Goal: Task Accomplishment & Management: Use online tool/utility

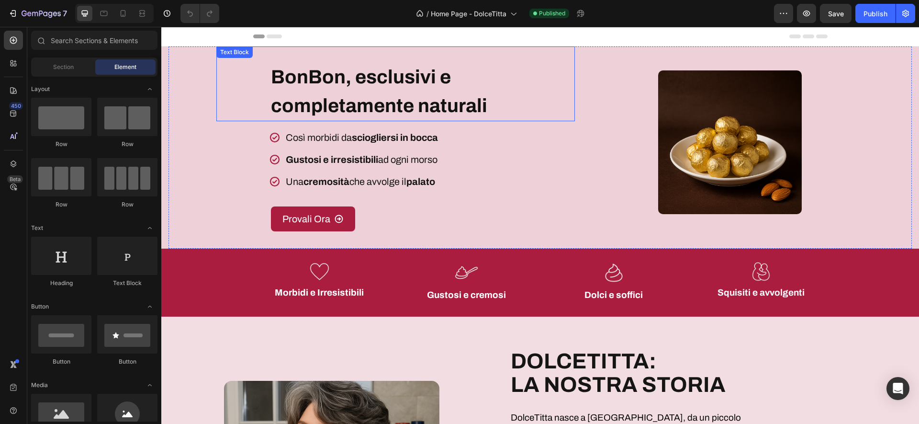
click at [395, 79] on strong "BonBon, esclusivi e completamente naturali" at bounding box center [379, 91] width 216 height 49
click at [395, 78] on strong "BonBon, esclusivi e completamente naturali" at bounding box center [379, 91] width 216 height 49
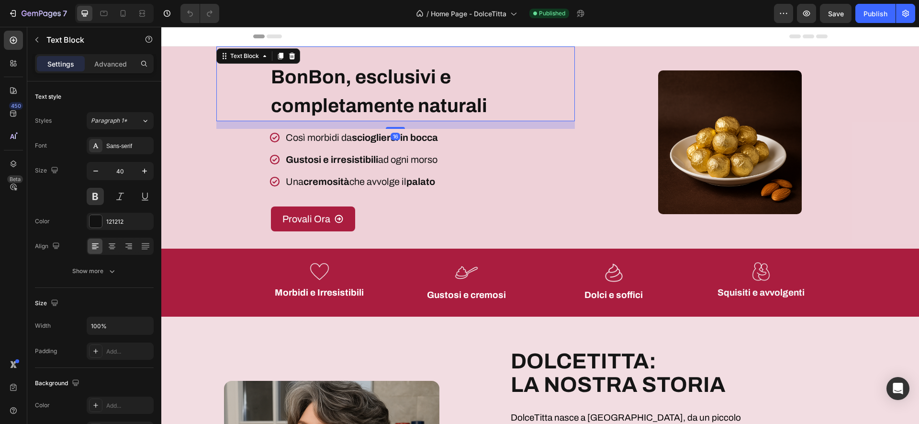
click at [395, 78] on strong "BonBon, esclusivi e completamente naturali" at bounding box center [379, 91] width 216 height 49
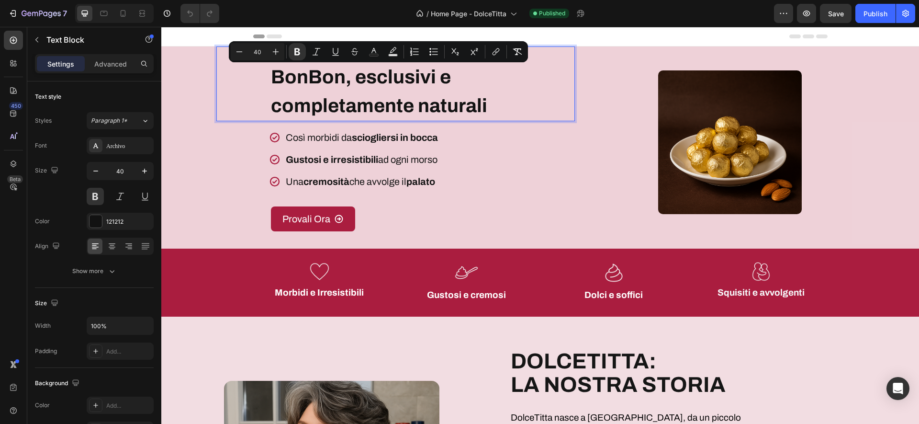
click at [407, 79] on strong "BonBon, esclusivi e completamente naturali" at bounding box center [379, 91] width 216 height 49
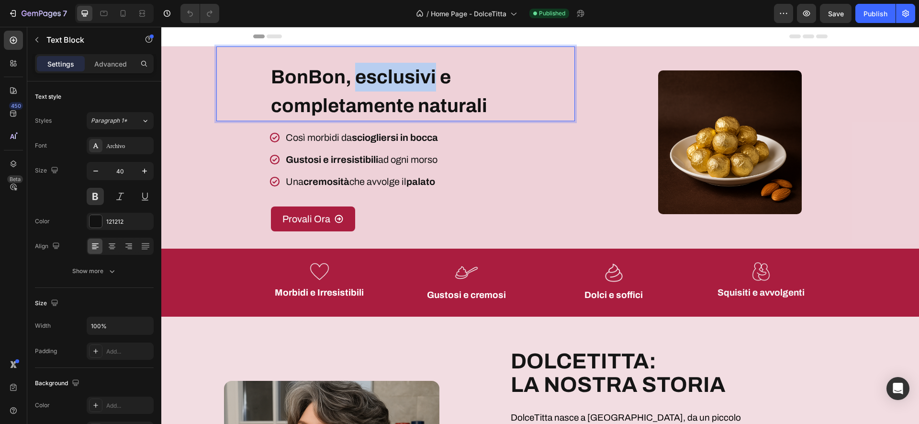
click at [407, 79] on strong "BonBon, esclusivi e completamente naturali" at bounding box center [379, 91] width 216 height 49
click at [485, 96] on strong "BonBon, esclusivi e completamente naturali" at bounding box center [379, 91] width 216 height 49
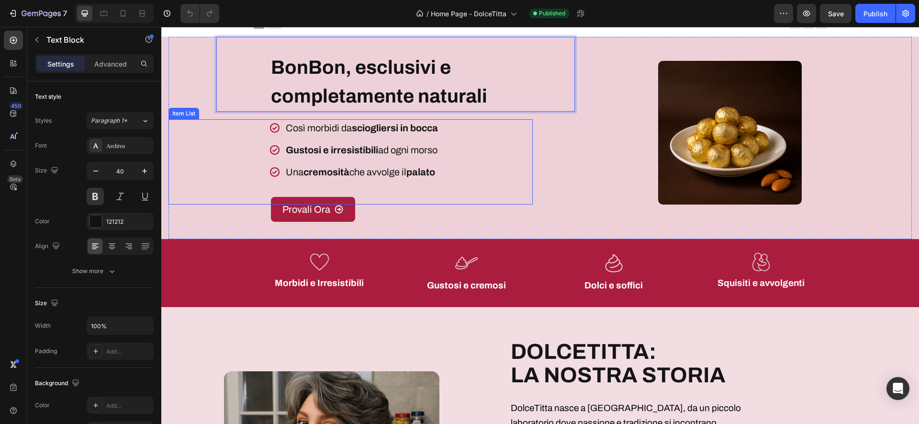
click at [327, 128] on p "Così morbidi da sciogliersi in bocca" at bounding box center [362, 128] width 152 height 14
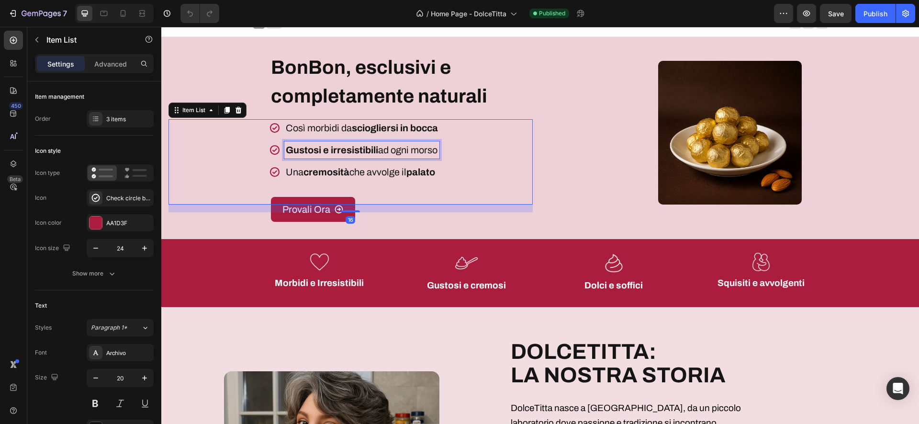
click at [337, 149] on strong "Gustosi e irresistibili" at bounding box center [332, 150] width 92 height 11
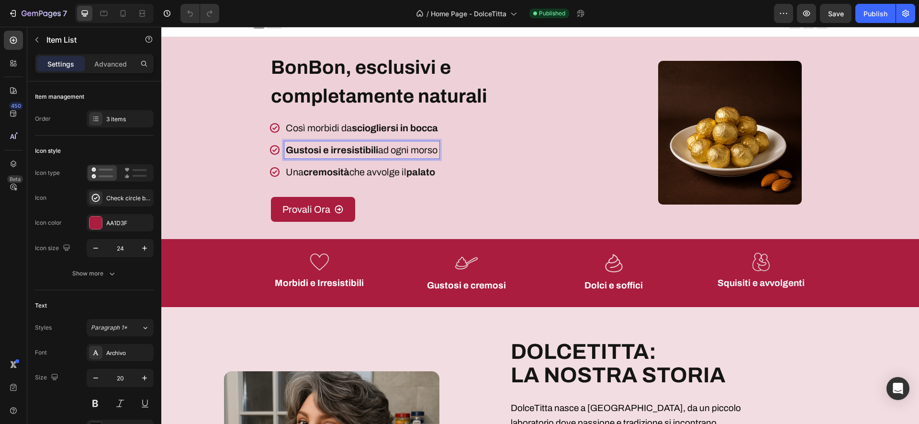
click at [349, 169] on strong "cremosità" at bounding box center [327, 172] width 46 height 11
click at [533, 184] on div "BonBon, esclusivi e completamente naturali Text Block Così morbidi da scioglier…" at bounding box center [540, 138] width 743 height 202
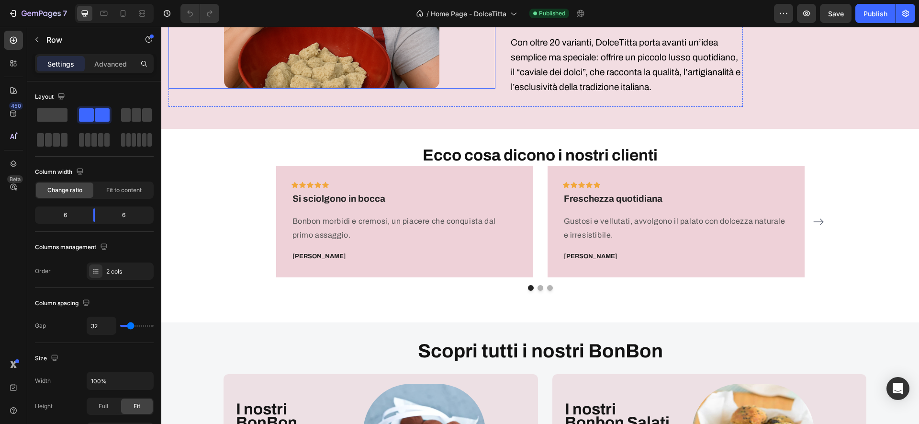
scroll to position [767, 0]
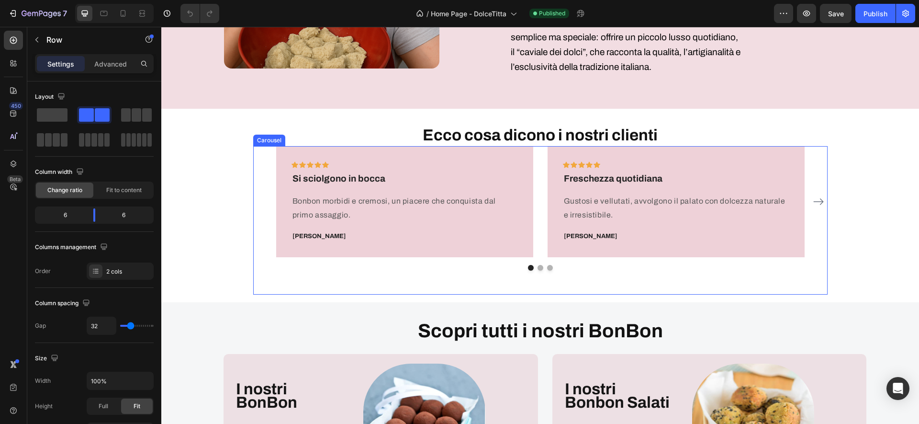
click at [820, 196] on icon "Carousel Next Arrow" at bounding box center [818, 201] width 11 height 11
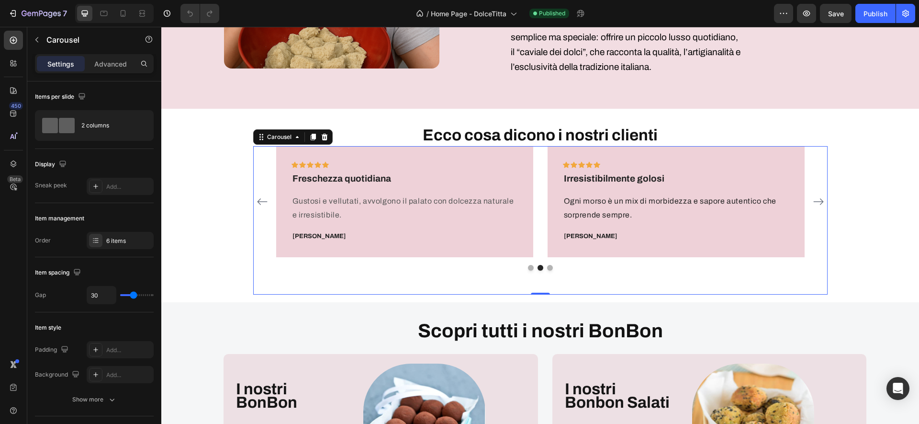
click at [813, 196] on icon "Carousel Next Arrow" at bounding box center [818, 201] width 11 height 11
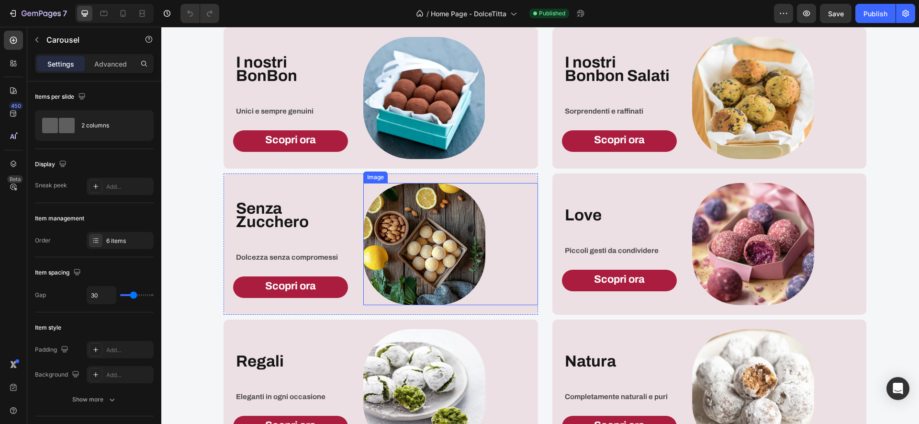
scroll to position [1074, 0]
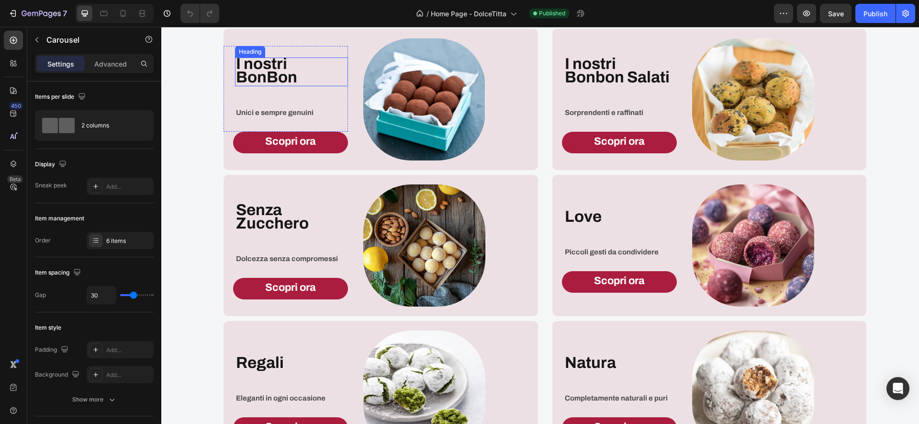
click at [279, 65] on strong "I nostri BonBon" at bounding box center [266, 70] width 61 height 31
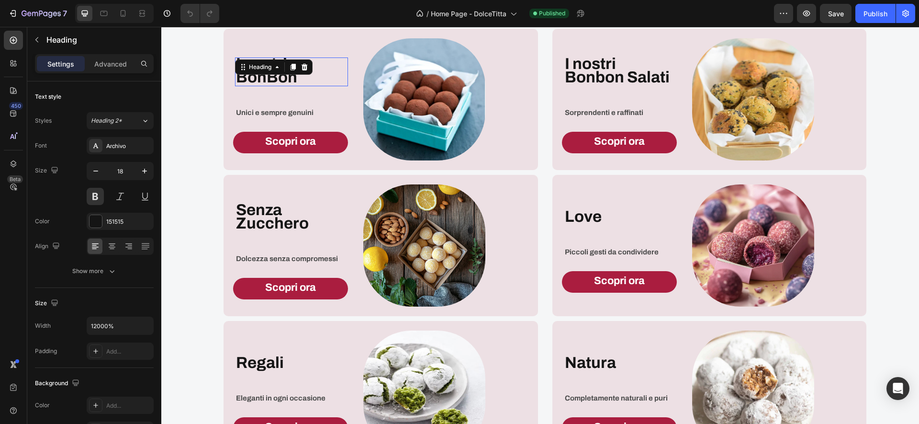
click at [279, 65] on strong "I nostri BonBon" at bounding box center [266, 70] width 61 height 31
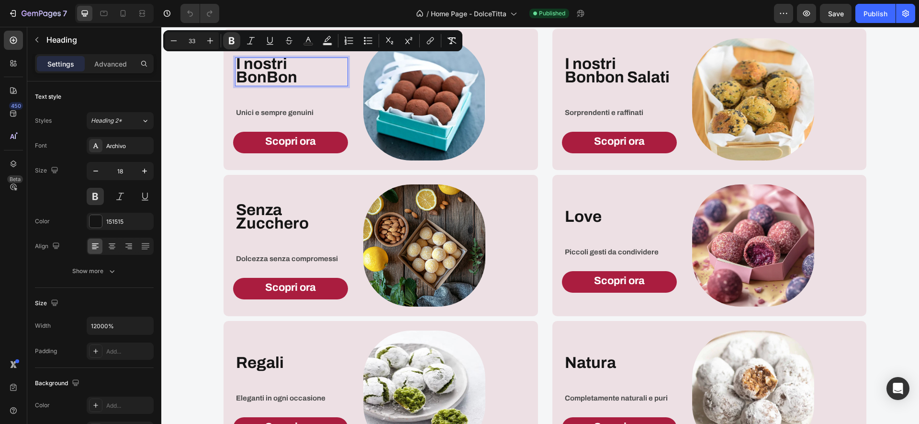
click at [279, 65] on strong "I nostri BonBon" at bounding box center [266, 70] width 61 height 31
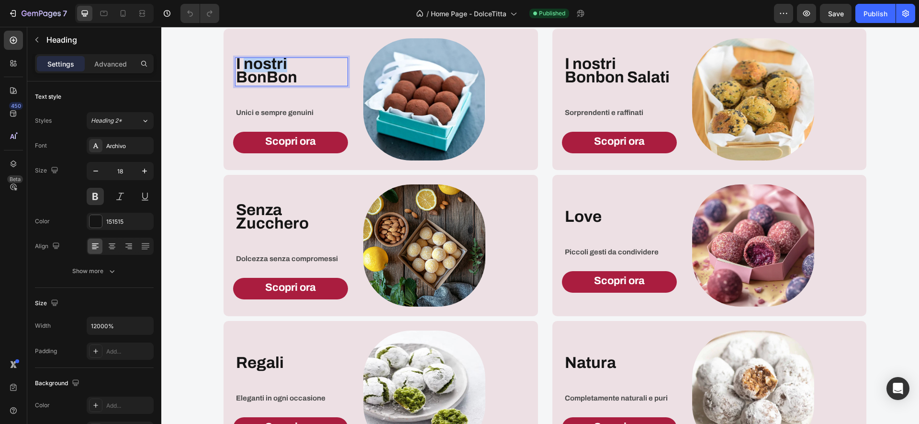
click at [279, 65] on strong "I nostri BonBon" at bounding box center [266, 70] width 61 height 31
click at [584, 62] on div "I nostri Bonbon Salati Heading" at bounding box center [620, 71] width 113 height 29
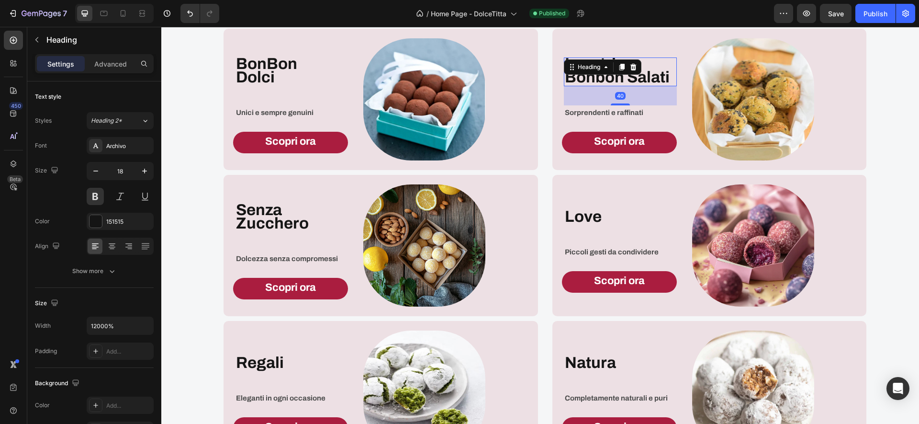
click at [584, 62] on div "Heading" at bounding box center [588, 66] width 45 height 11
click at [651, 81] on strong "I nostri Bonbon Salati" at bounding box center [617, 70] width 105 height 31
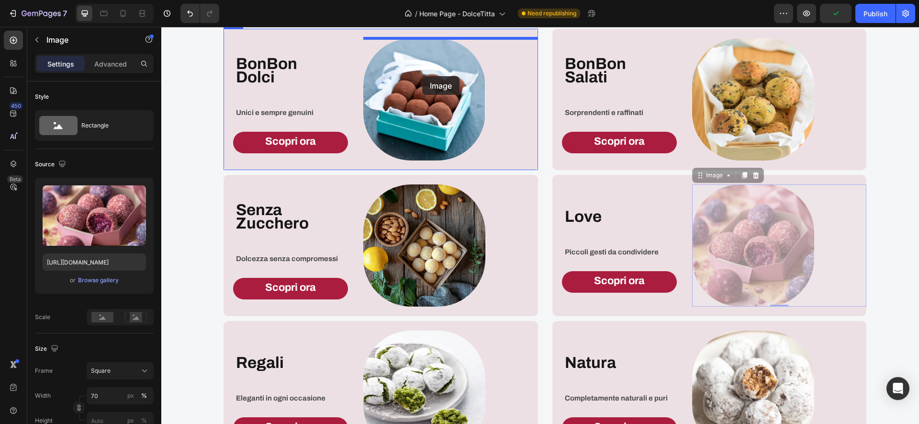
drag, startPoint x: 757, startPoint y: 245, endPoint x: 422, endPoint y: 76, distance: 374.7
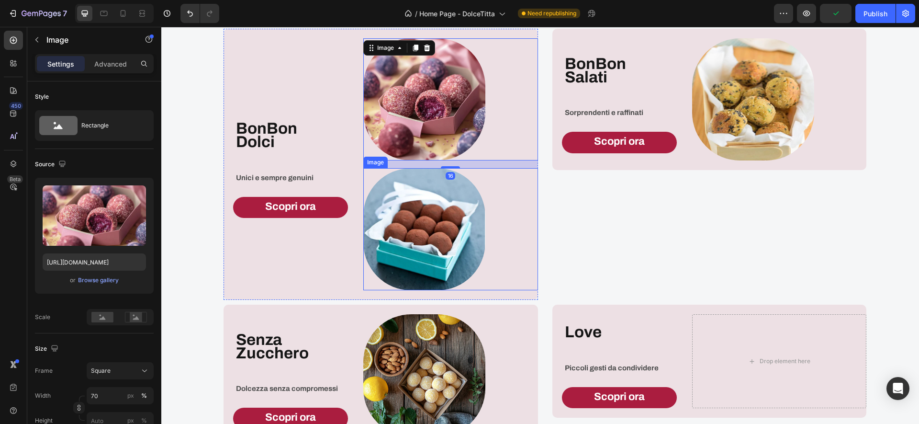
click at [465, 218] on img at bounding box center [424, 229] width 122 height 122
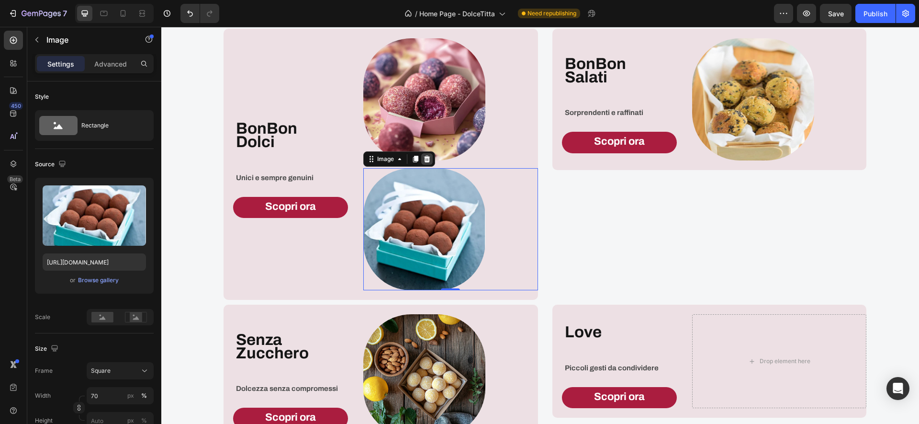
click at [429, 160] on icon at bounding box center [427, 159] width 6 height 7
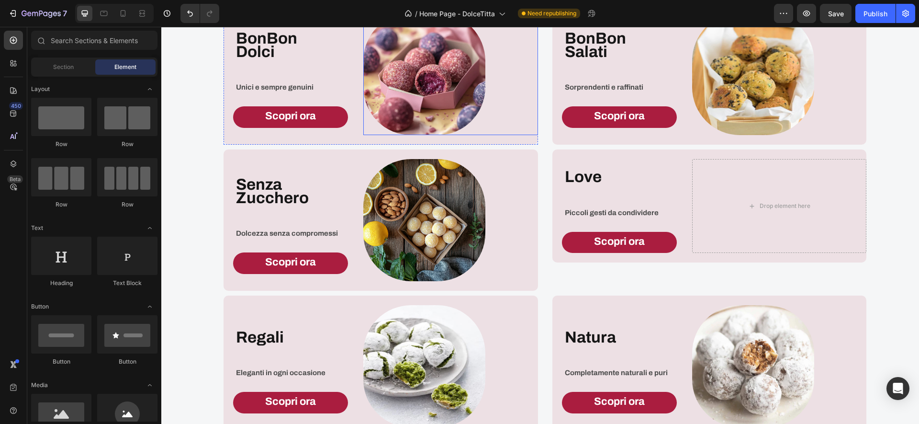
scroll to position [1095, 0]
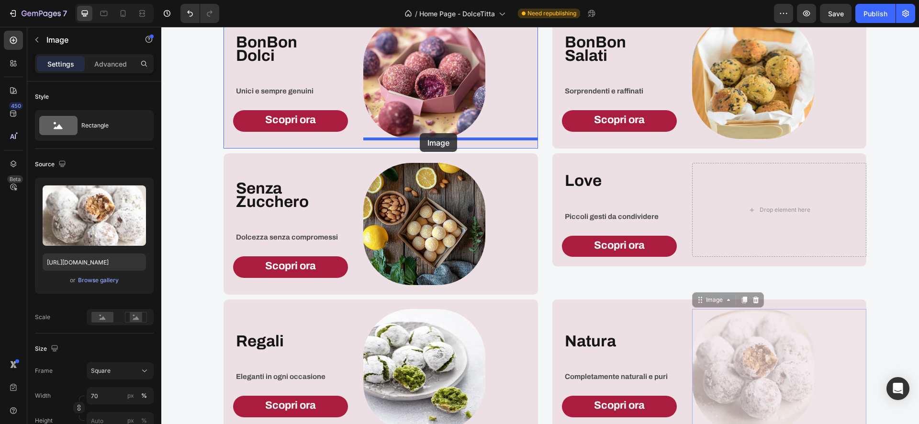
drag, startPoint x: 704, startPoint y: 317, endPoint x: 420, endPoint y: 133, distance: 338.7
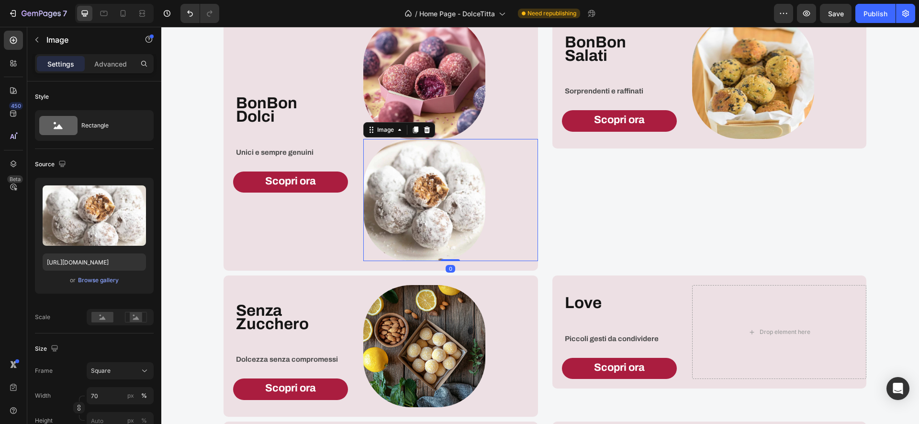
scroll to position [1156, 0]
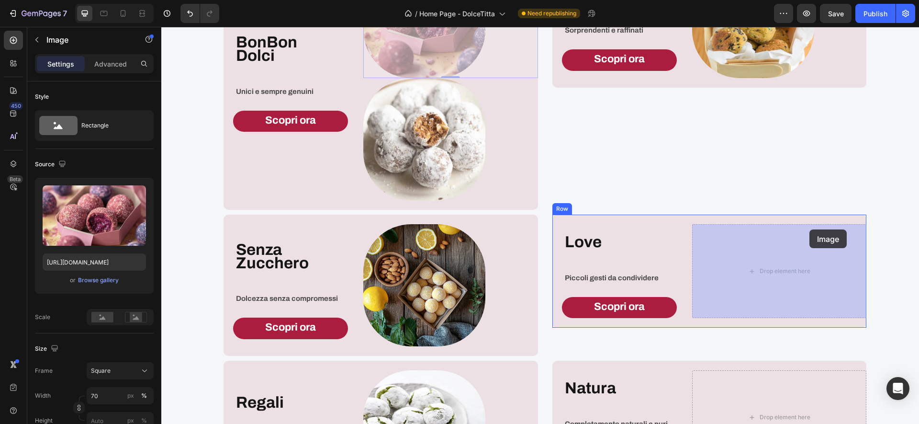
drag, startPoint x: 430, startPoint y: 47, endPoint x: 810, endPoint y: 229, distance: 420.8
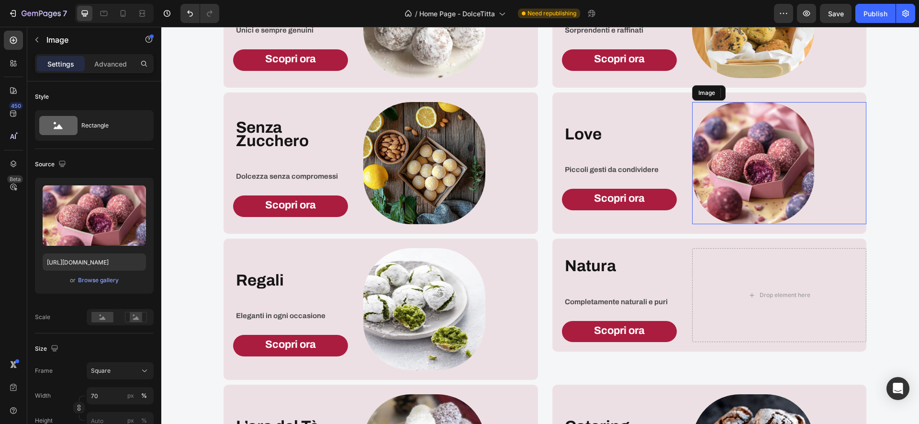
scroll to position [1095, 0]
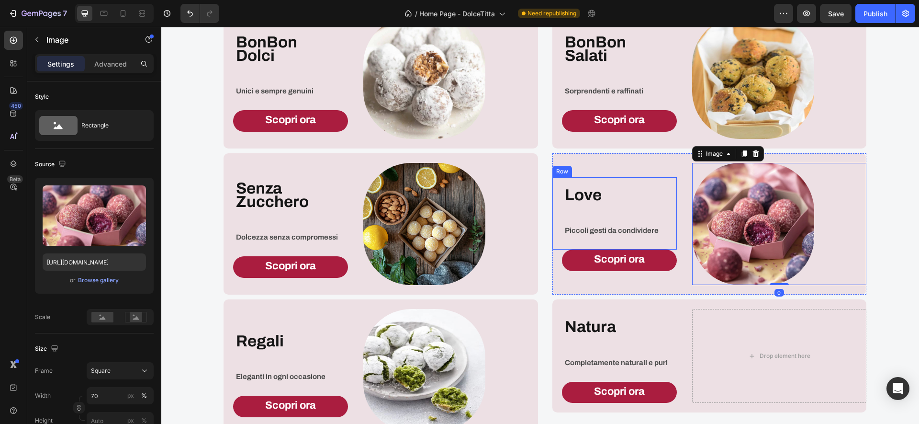
click at [580, 200] on strong "Love" at bounding box center [583, 194] width 37 height 17
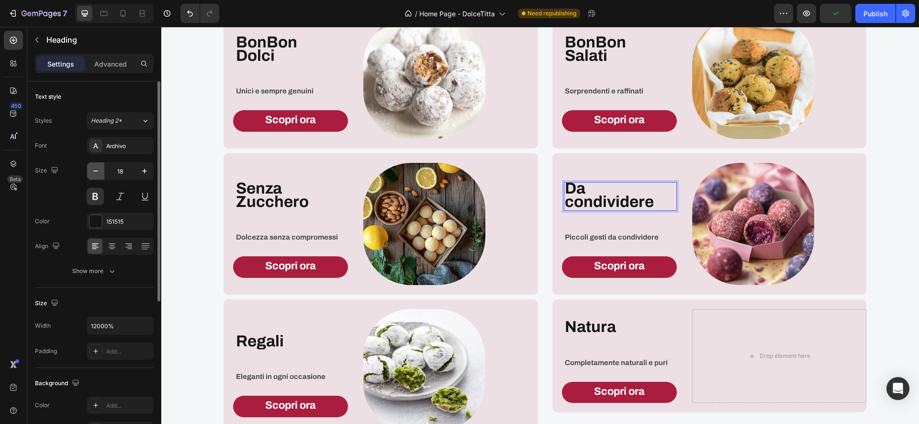
click at [92, 171] on icon "button" at bounding box center [96, 171] width 10 height 10
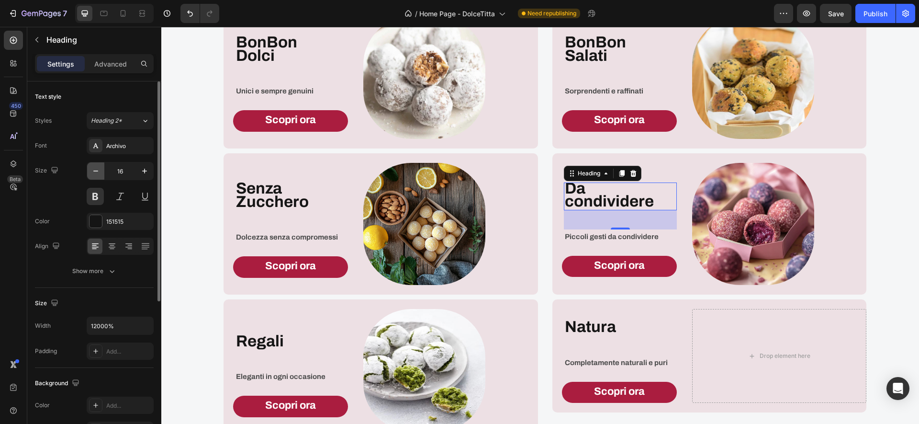
click at [92, 171] on icon "button" at bounding box center [96, 171] width 10 height 10
click at [142, 171] on icon "button" at bounding box center [145, 171] width 10 height 10
type input "17"
click at [661, 196] on p "Da condividere" at bounding box center [620, 196] width 111 height 27
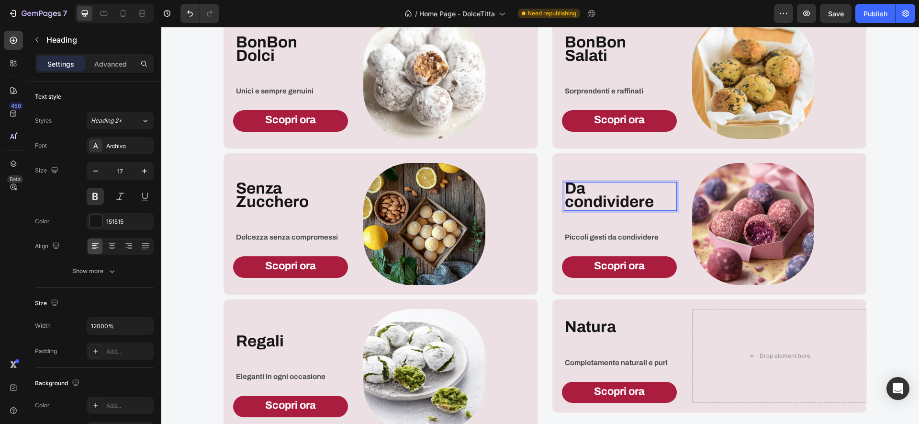
click at [661, 196] on p "Da condividere" at bounding box center [620, 196] width 111 height 27
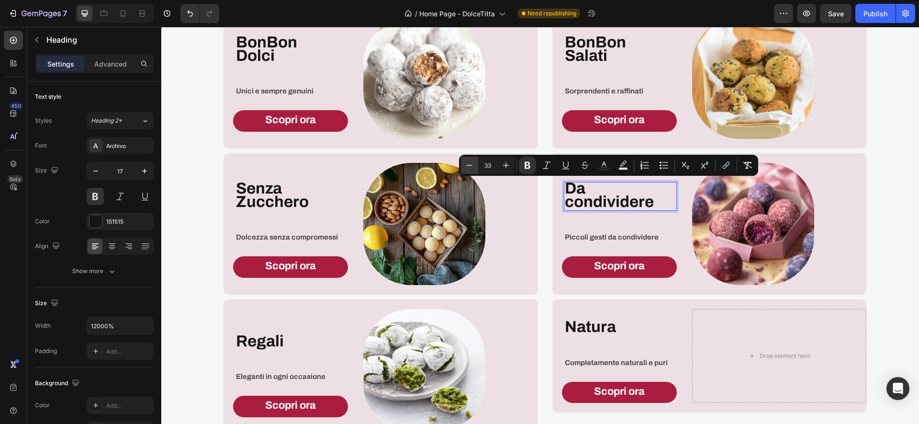
click at [473, 168] on icon "Editor contextual toolbar" at bounding box center [470, 165] width 10 height 10
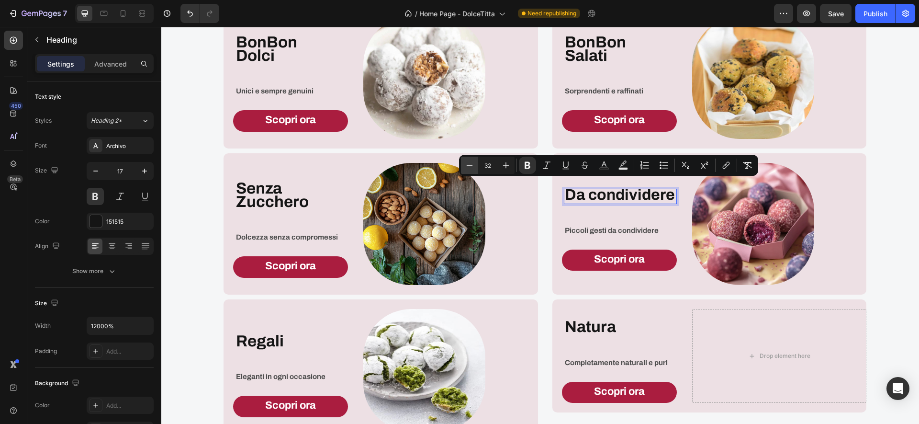
click at [473, 168] on icon "Editor contextual toolbar" at bounding box center [470, 165] width 10 height 10
type input "30"
click at [674, 195] on p "Da condividere" at bounding box center [620, 196] width 111 height 13
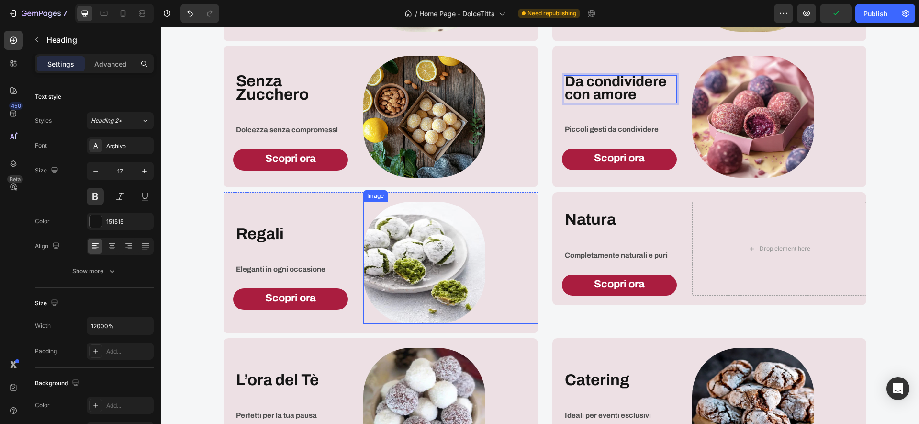
scroll to position [1208, 0]
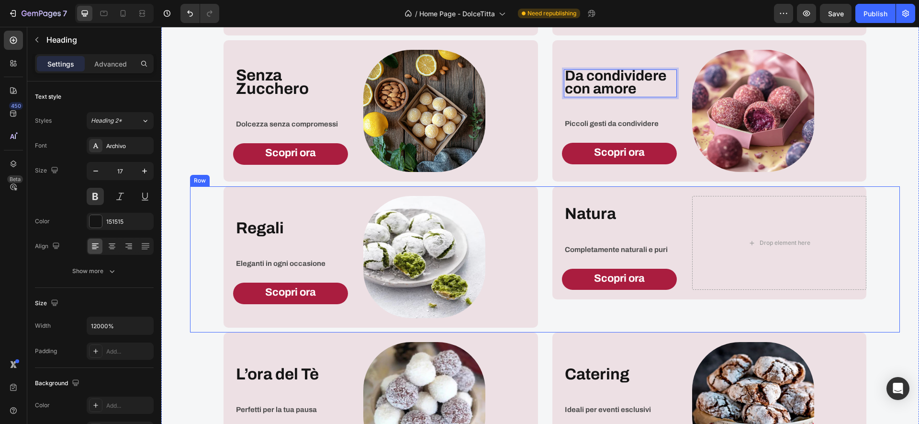
click at [546, 197] on div "Regali Heading Eleganti in ogni occasione Text Block Row Scopri ora Button Imag…" at bounding box center [545, 259] width 710 height 146
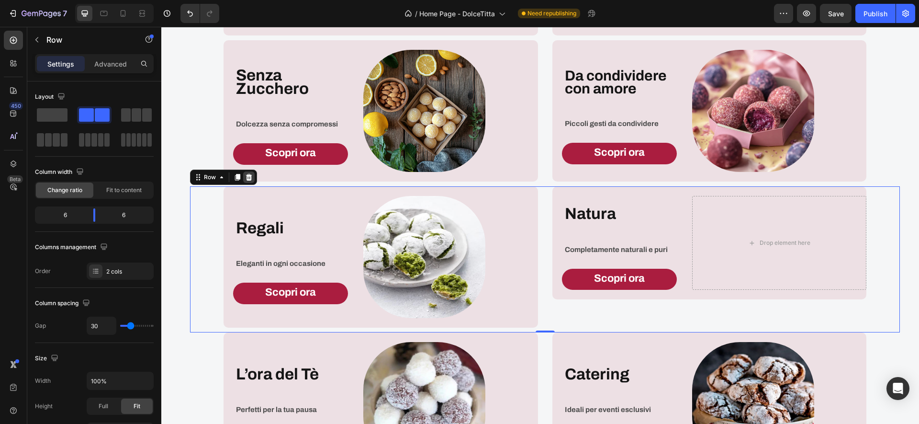
click at [249, 178] on icon at bounding box center [249, 177] width 8 height 8
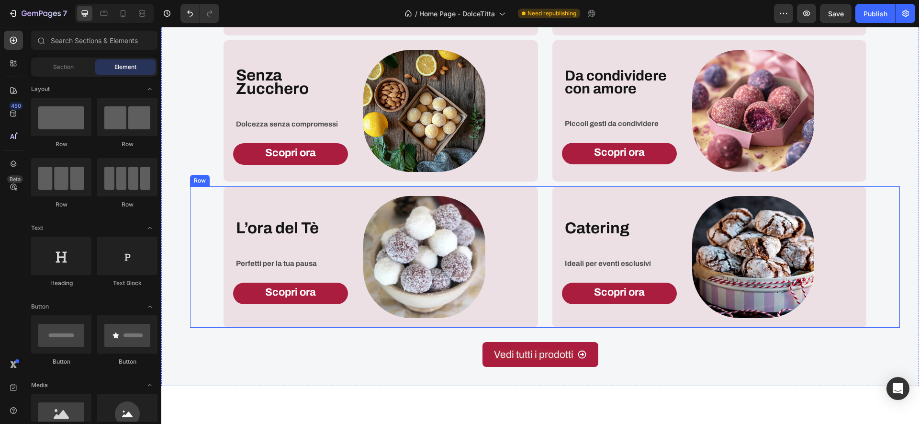
click at [549, 215] on div "L’ora del Tè Heading Perfetti per la tua pausa Text Block Row Scopri ora Button…" at bounding box center [545, 256] width 710 height 141
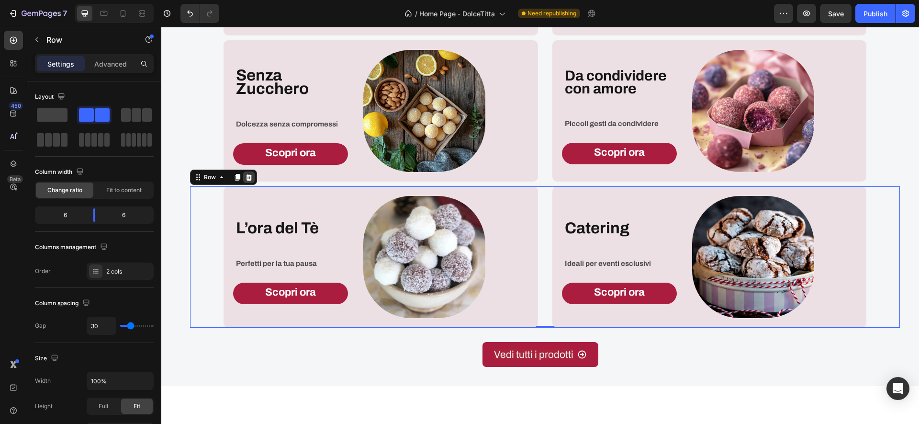
click at [249, 178] on icon at bounding box center [249, 177] width 8 height 8
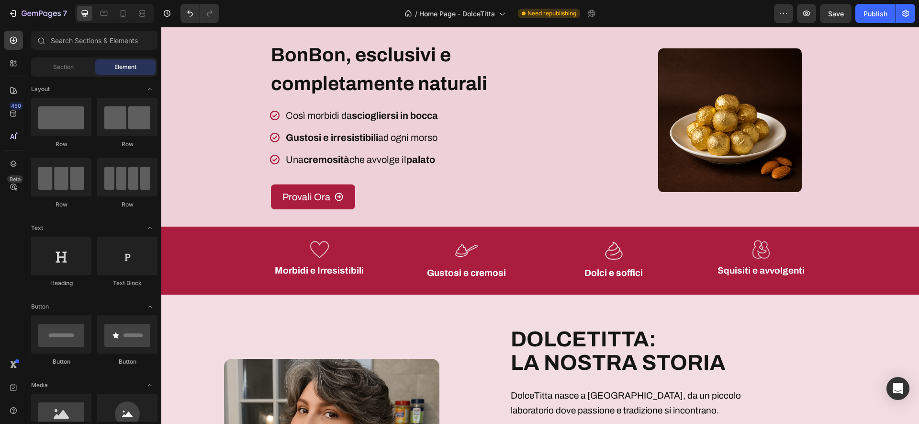
scroll to position [0, 0]
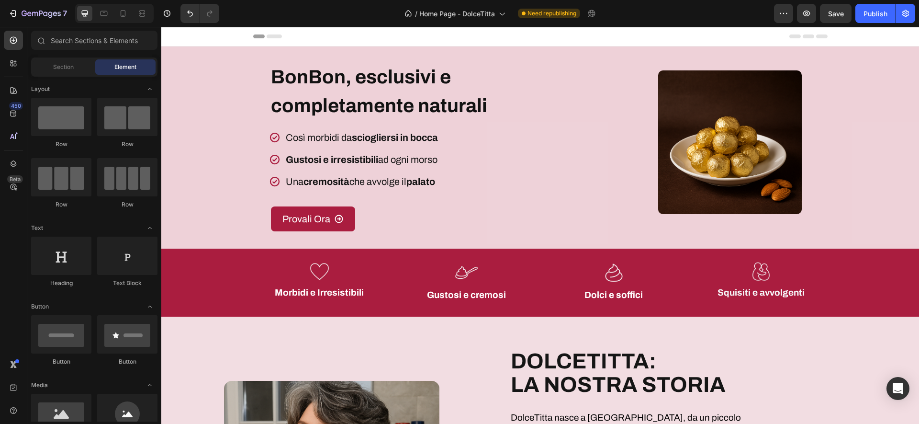
click at [302, 75] on strong "BonBon, esclusivi e completamente naturali" at bounding box center [379, 91] width 216 height 49
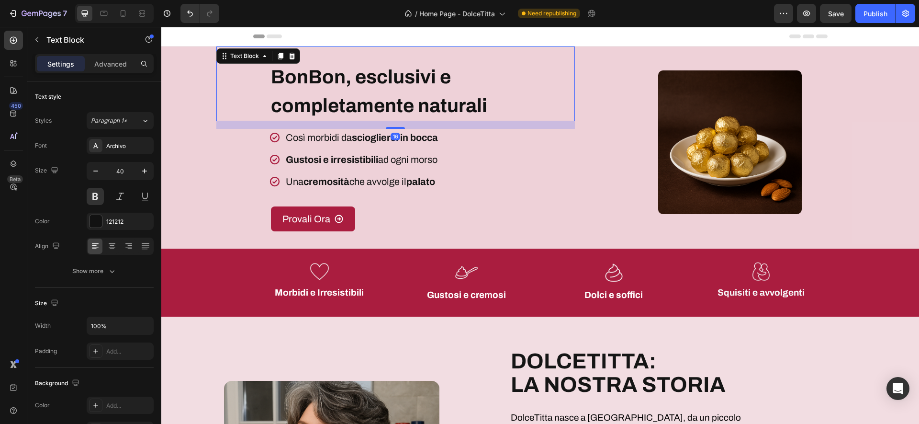
click at [302, 75] on strong "BonBon, esclusivi e completamente naturali" at bounding box center [379, 91] width 216 height 49
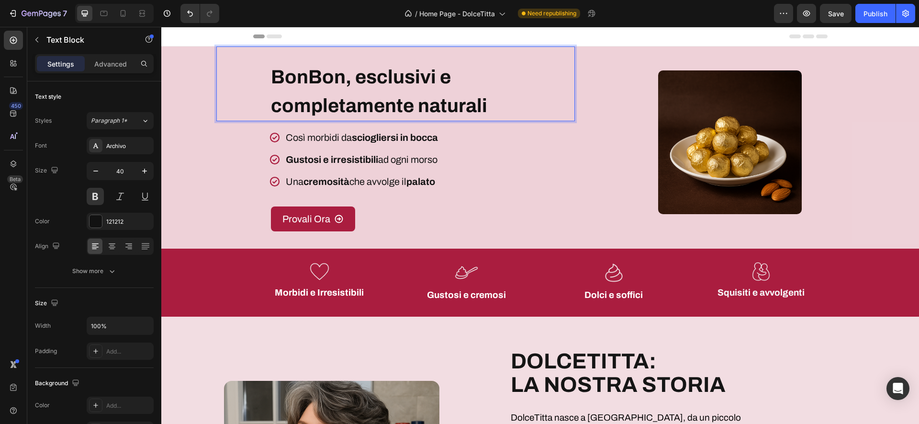
click at [302, 75] on strong "BonBon, esclusivi e completamente naturali" at bounding box center [379, 91] width 216 height 49
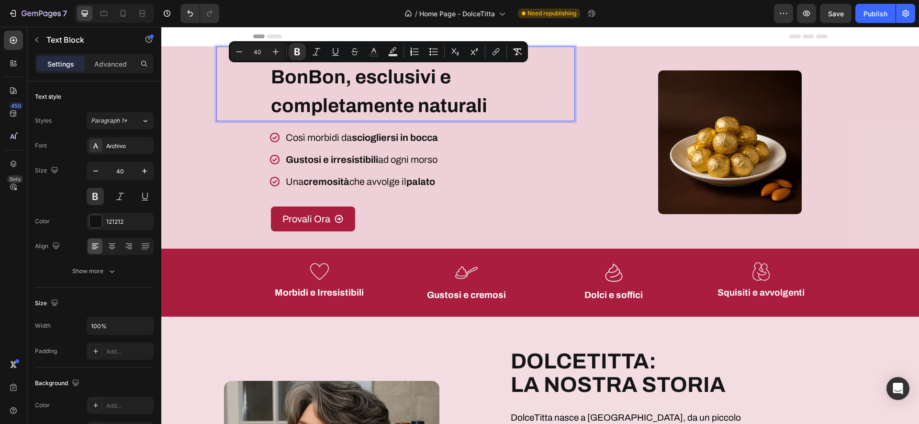
click at [302, 75] on strong "BonBon, esclusivi e completamente naturali" at bounding box center [379, 91] width 216 height 49
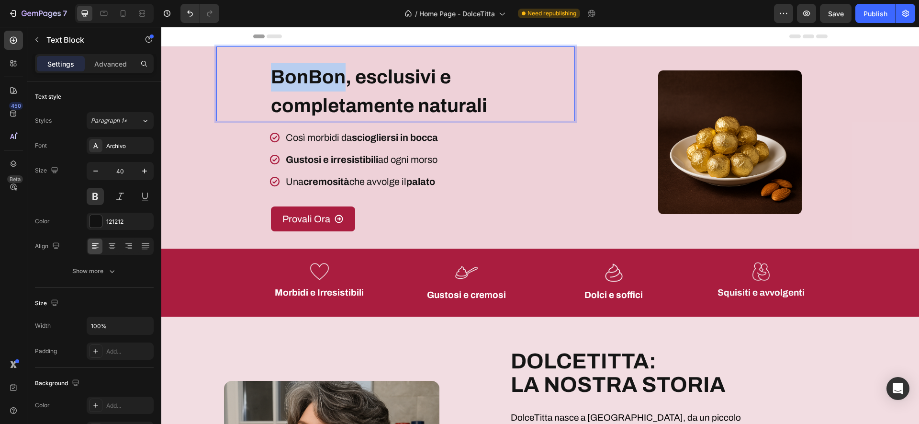
click at [302, 75] on strong "BonBon, esclusivi e completamente naturali" at bounding box center [379, 91] width 216 height 49
click at [411, 79] on strong "BonBon, esclusivi e completamente naturali" at bounding box center [379, 91] width 216 height 49
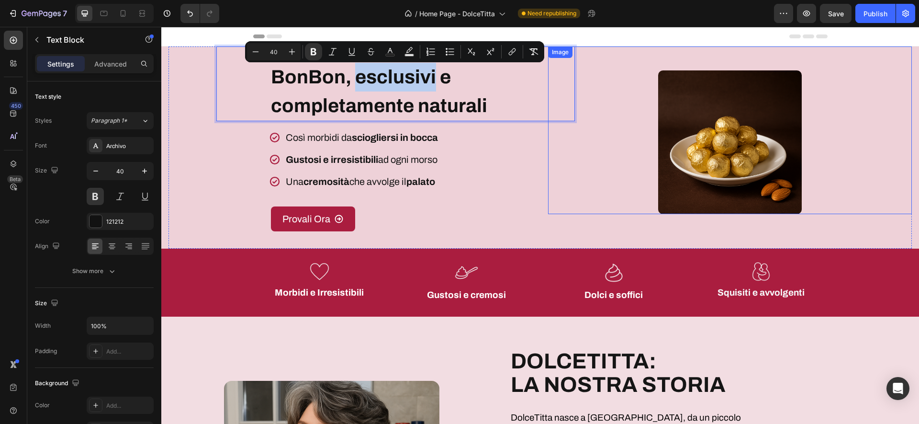
click at [757, 169] on img at bounding box center [730, 142] width 144 height 144
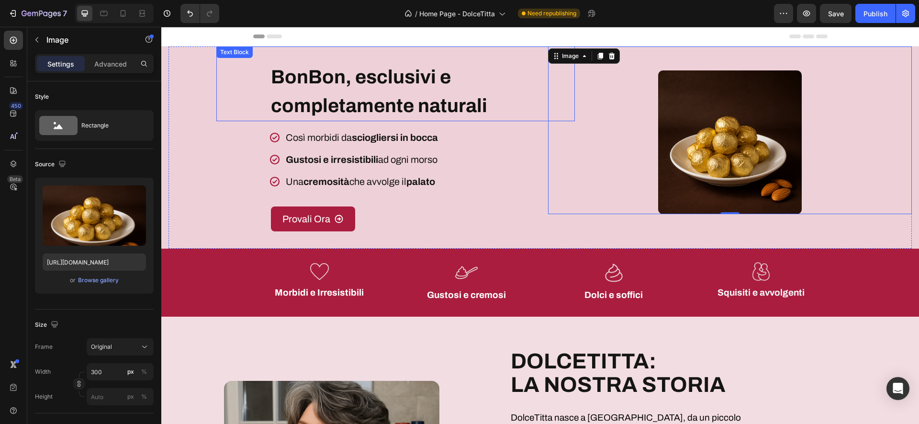
click at [312, 108] on strong "BonBon, esclusivi e completamente naturali" at bounding box center [379, 91] width 216 height 49
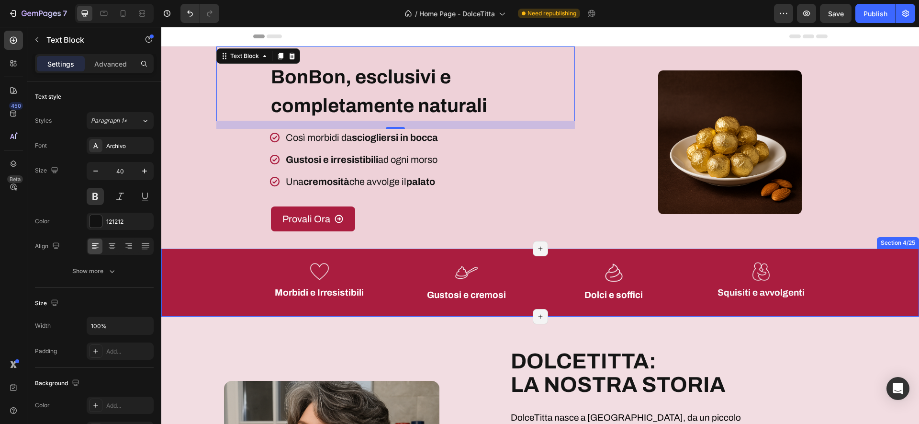
click at [169, 280] on div "Image Squisiti e avvolgenti Heading Image Morbidi e Irresistibili Heading Image…" at bounding box center [540, 282] width 743 height 49
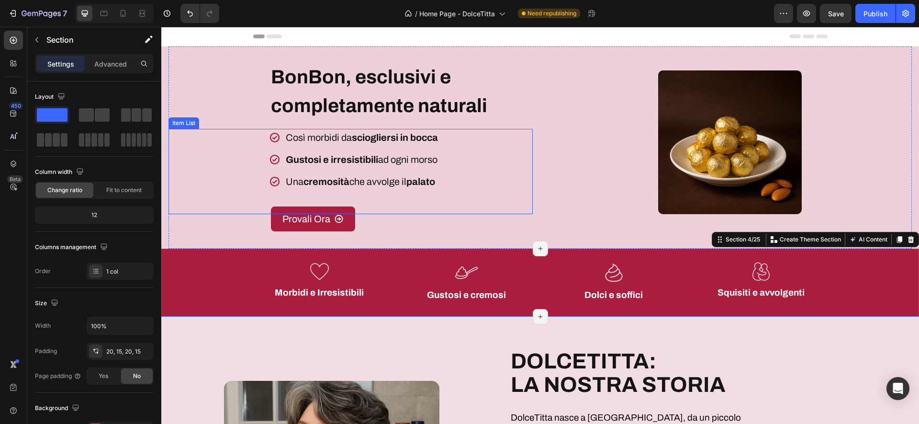
click at [385, 144] on p "Così morbidi da sciogliersi in bocca" at bounding box center [362, 137] width 152 height 14
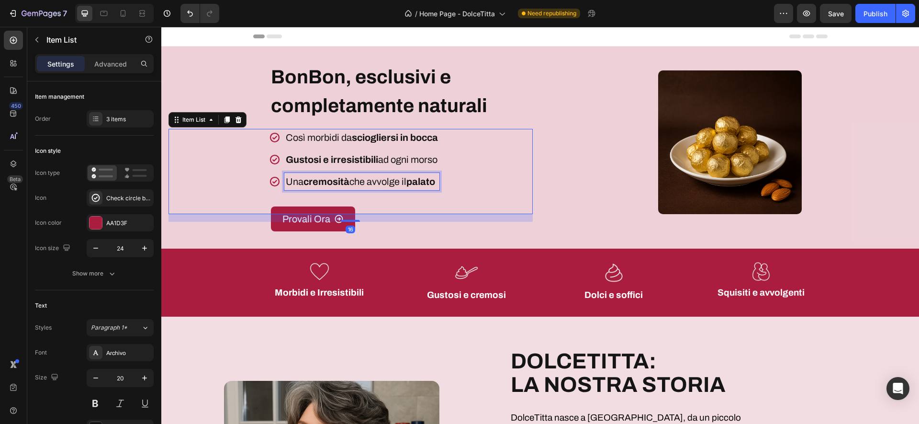
click at [387, 173] on div "Una cremosità che avvolge il palato" at bounding box center [361, 181] width 155 height 17
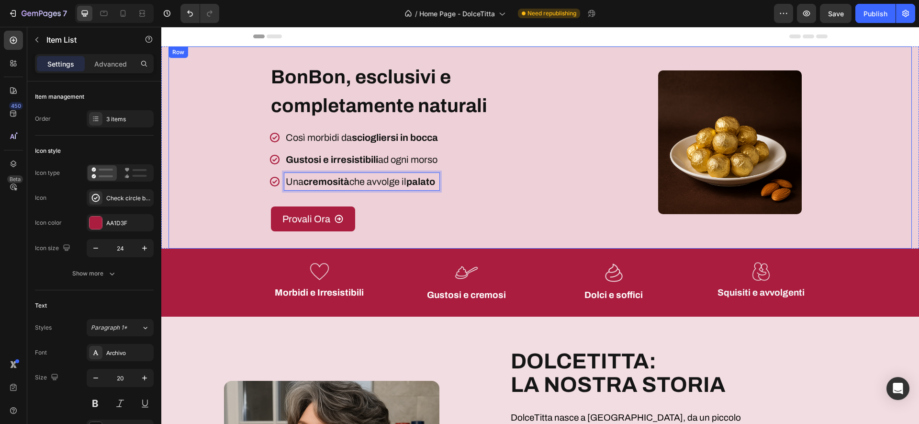
click at [592, 220] on div "Image" at bounding box center [730, 147] width 364 height 202
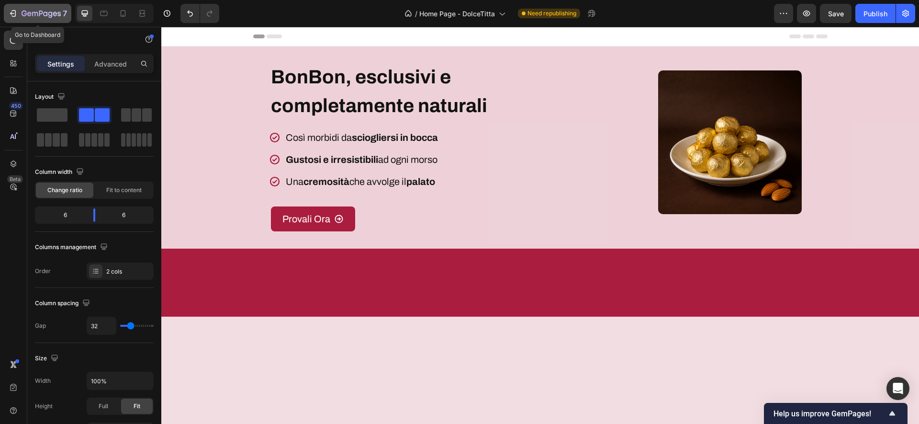
click at [44, 16] on icon "button" at bounding box center [45, 13] width 4 height 4
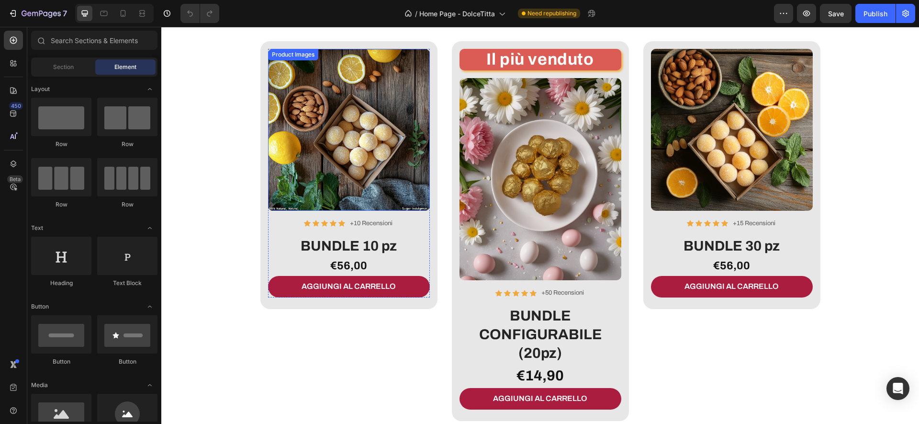
scroll to position [2602, 0]
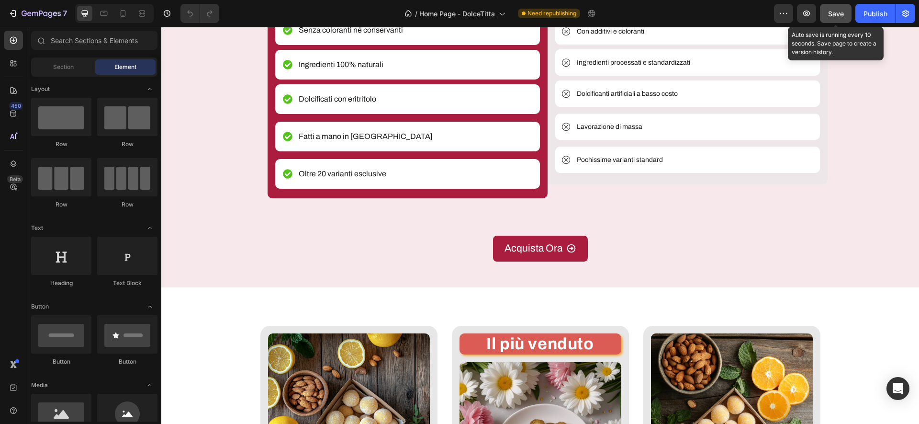
click at [838, 13] on span "Save" at bounding box center [836, 14] width 16 height 8
